Goal: Find specific fact: Find specific fact

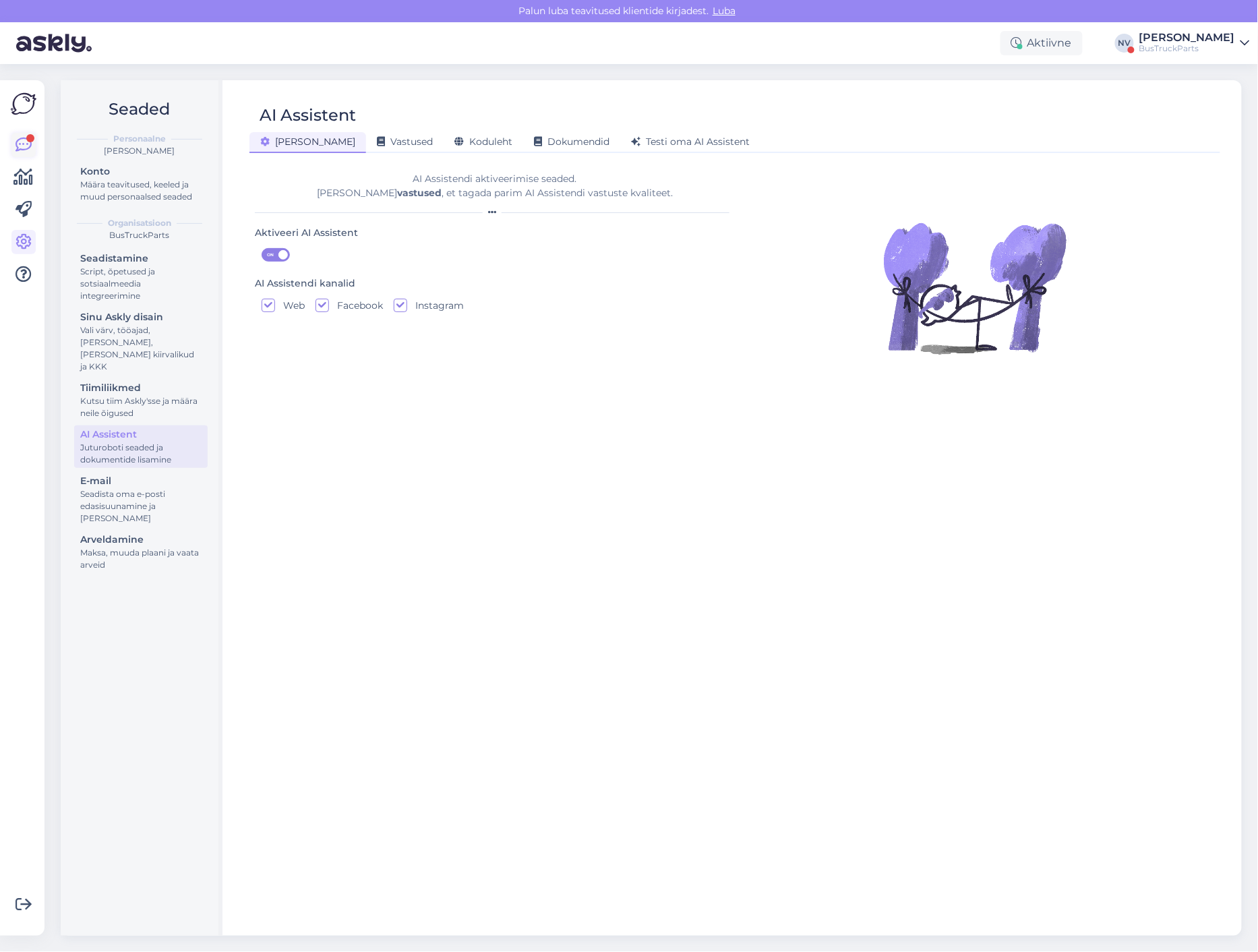
click at [24, 146] on icon at bounding box center [23, 144] width 16 height 16
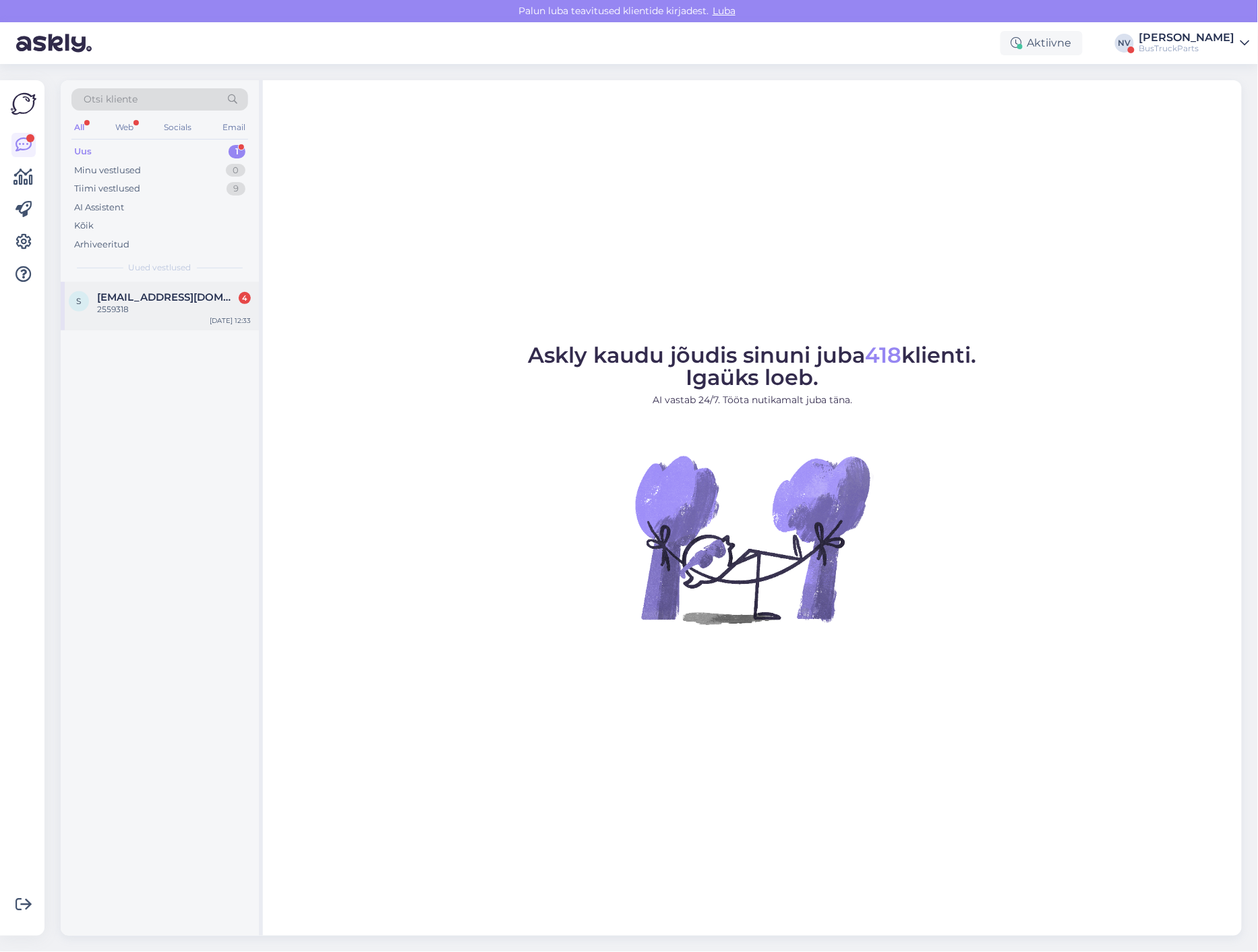
click at [133, 294] on span "[EMAIL_ADDRESS][DOMAIN_NAME]" at bounding box center [168, 297] width 140 height 12
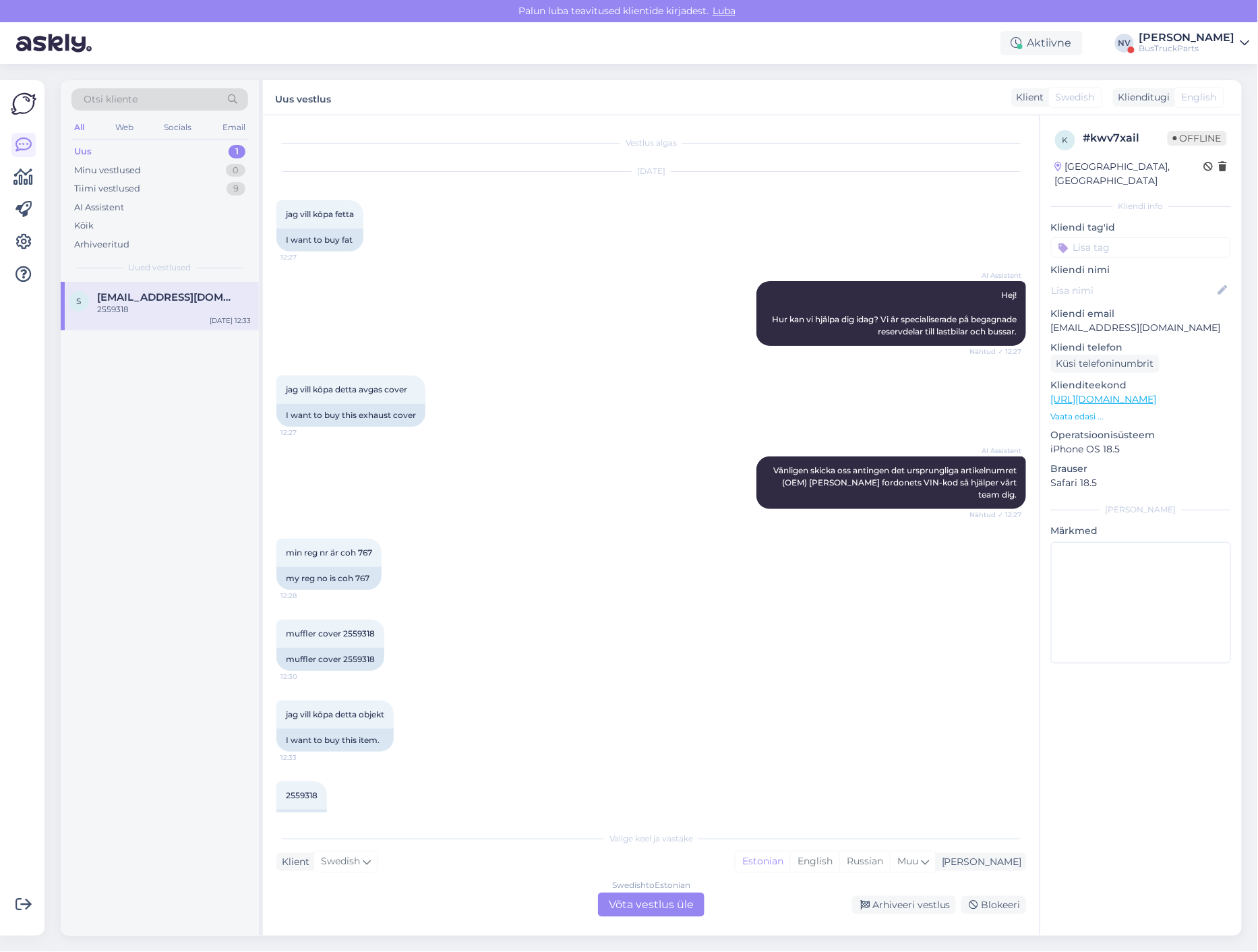
scroll to position [22, 0]
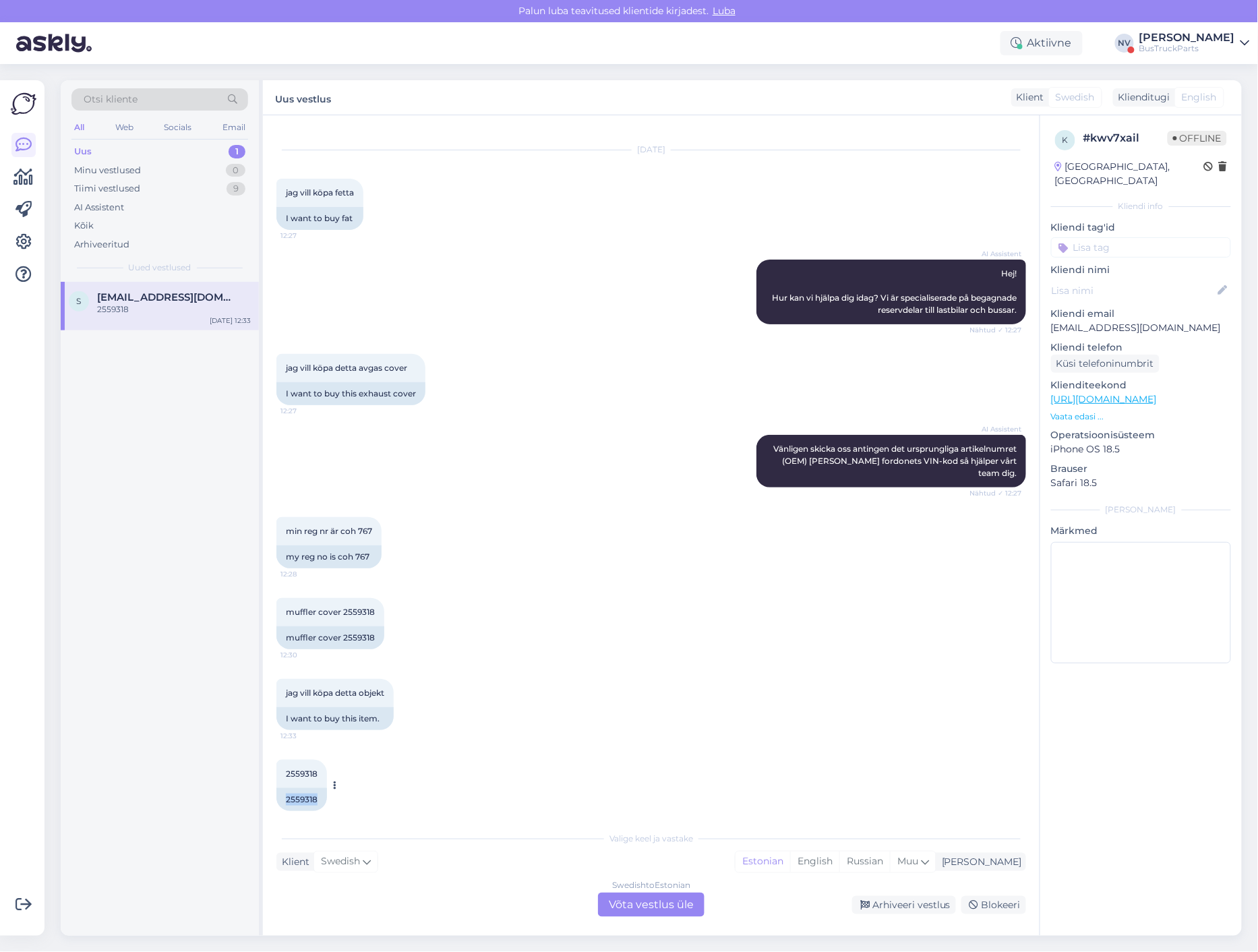
drag, startPoint x: 321, startPoint y: 809, endPoint x: 292, endPoint y: 805, distance: 29.3
click at [292, 805] on div "2559318 12:33 2559318" at bounding box center [301, 785] width 51 height 51
copy div "2559318"
click at [1205, 738] on div "k # kwv7xail Offline [GEOGRAPHIC_DATA], Malmo Kliendi info Kliendi tag'id Klien…" at bounding box center [1141, 525] width 202 height 821
drag, startPoint x: 1202, startPoint y: 313, endPoint x: 1047, endPoint y: 316, distance: 155.0
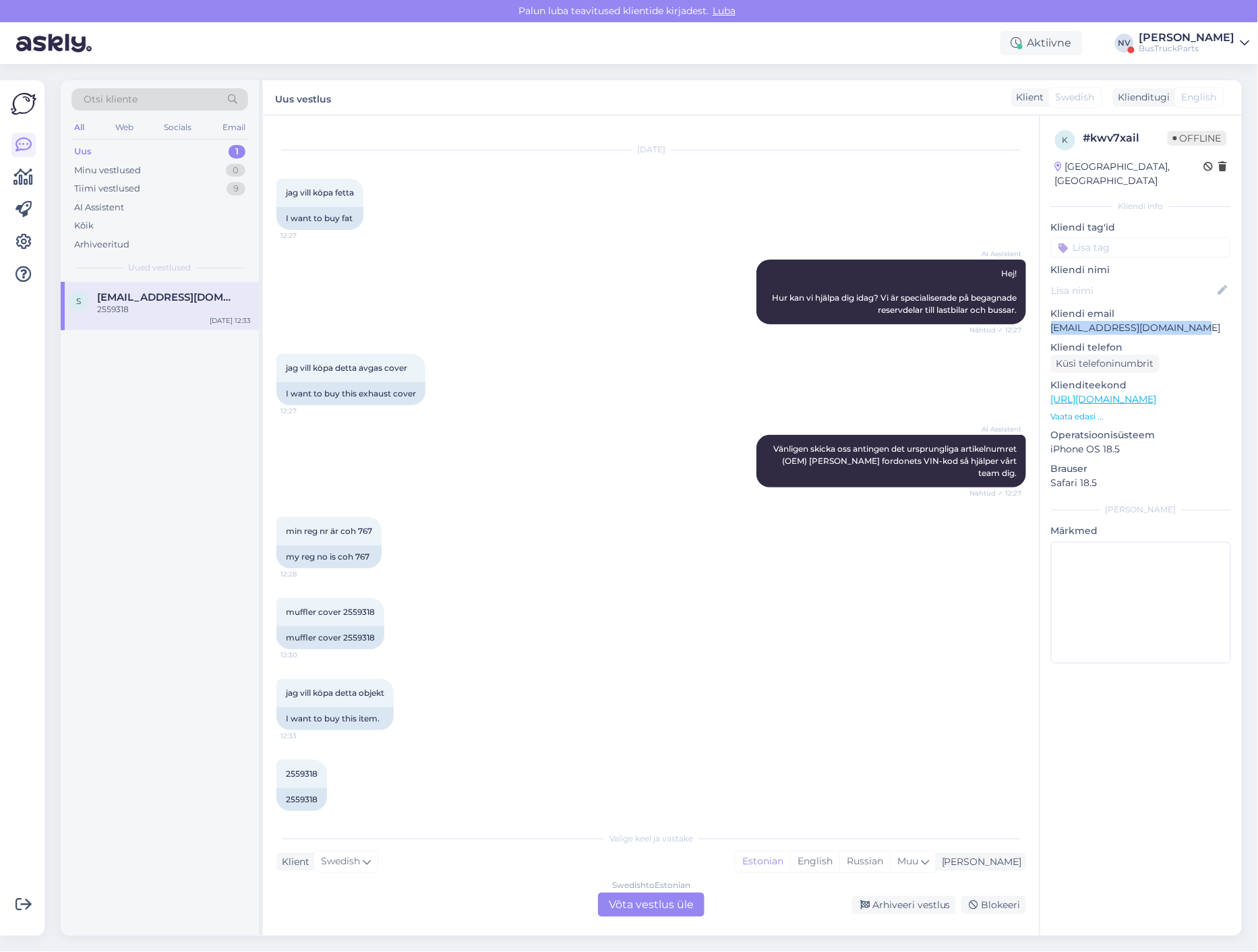
click at [1047, 316] on div "k # kwv7xail Offline [GEOGRAPHIC_DATA], Malmo Kliendi info Kliendi tag'id Klien…" at bounding box center [1141, 399] width 202 height 568
copy p "[EMAIL_ADDRESS][DOMAIN_NAME]"
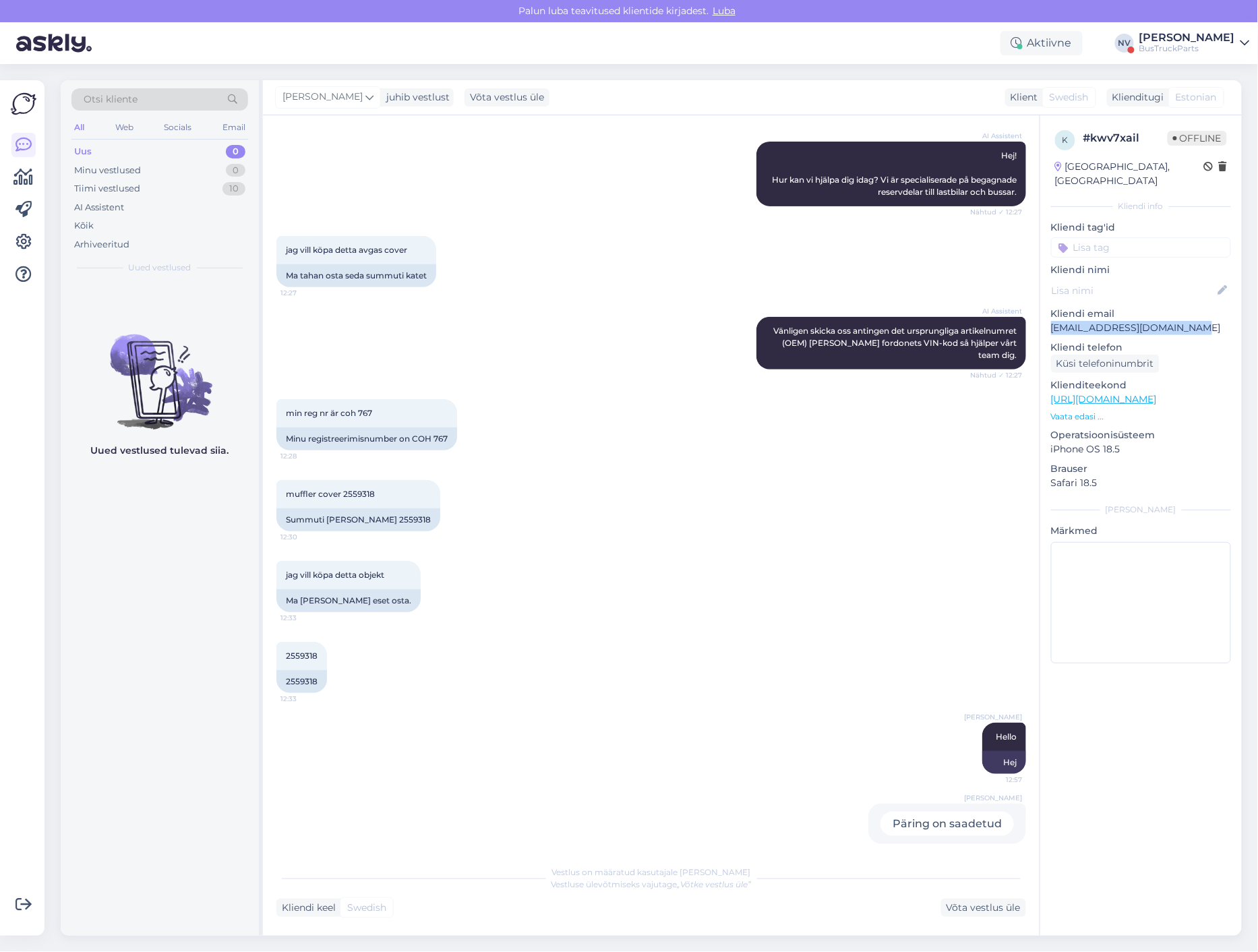
scroll to position [139, 0]
